Goal: Obtain resource: Download file/media

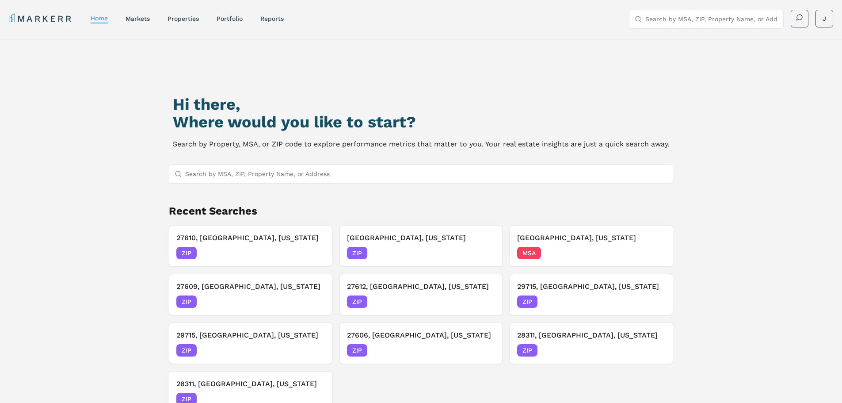
click at [280, 178] on input "Search by MSA, ZIP, Property Name, or Address" at bounding box center [426, 174] width 483 height 18
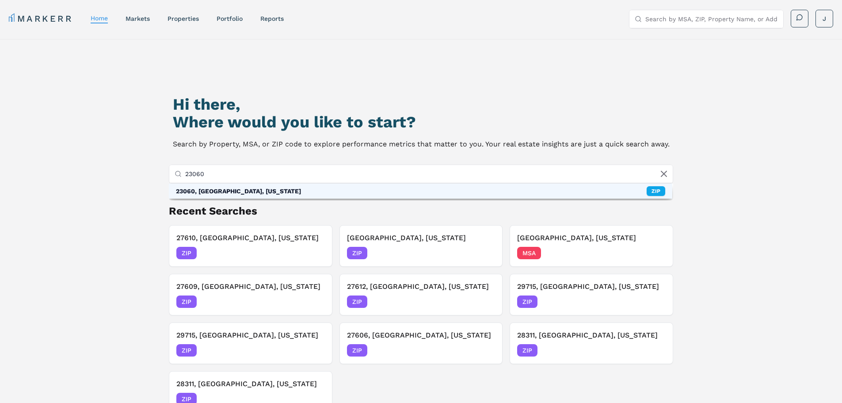
type input "23060"
click at [283, 190] on div "23060, [GEOGRAPHIC_DATA], [US_STATE] ZIP" at bounding box center [421, 190] width 504 height 15
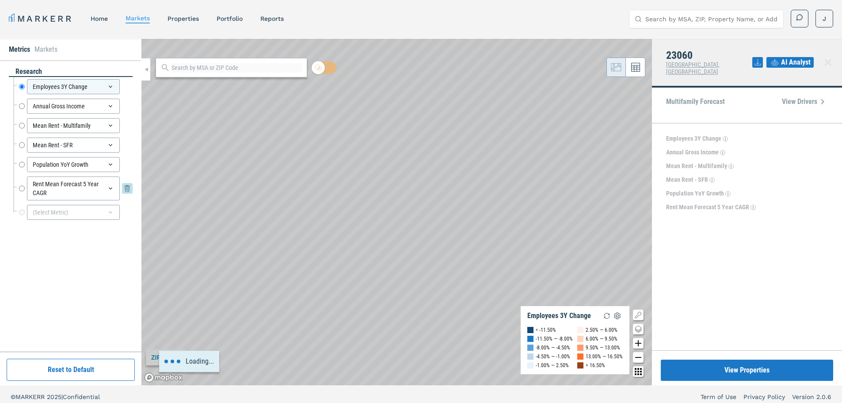
click at [21, 188] on input "Rent Mean Forecast 5 Year CAGR" at bounding box center [22, 188] width 6 height 24
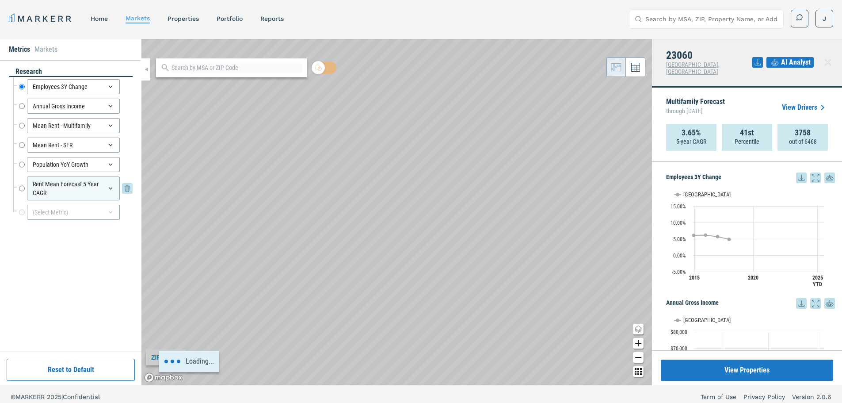
radio input "false"
radio input "true"
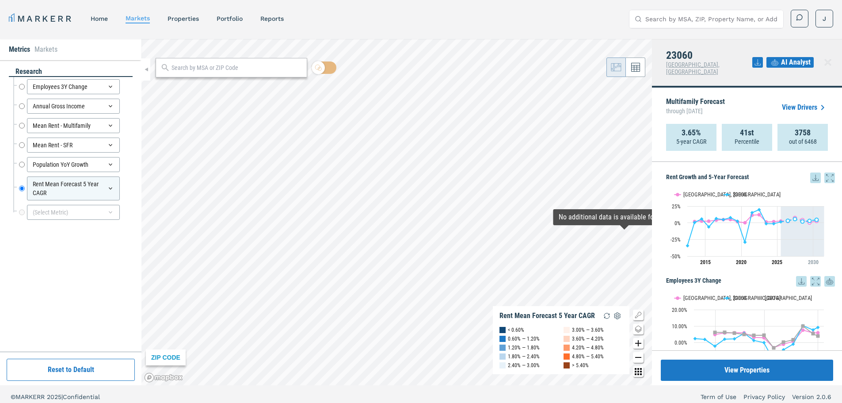
click at [811, 172] on icon at bounding box center [815, 177] width 11 height 11
click at [769, 223] on div "Download as XLS" at bounding box center [779, 227] width 70 height 19
